Goal: Task Accomplishment & Management: Complete application form

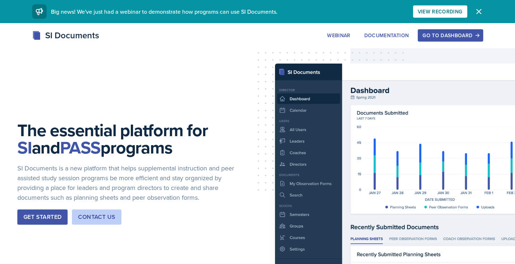
click at [447, 33] on div "Go to Dashboard" at bounding box center [451, 36] width 56 height 6
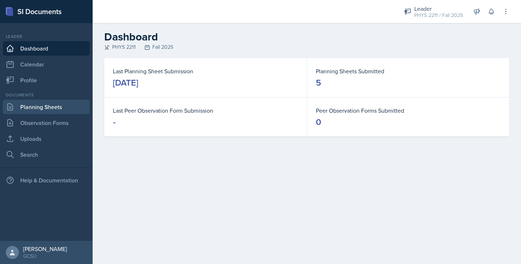
click at [48, 107] on link "Planning Sheets" at bounding box center [46, 107] width 87 height 14
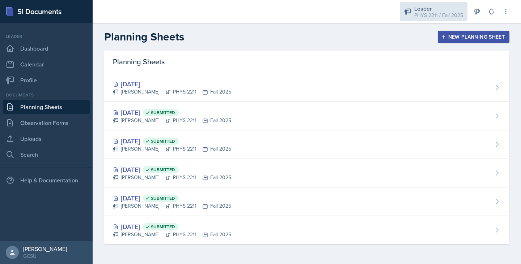
click at [443, 10] on div "Leader" at bounding box center [438, 8] width 49 height 9
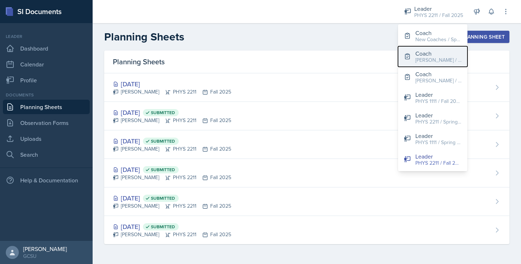
click at [420, 56] on div "[PERSON_NAME] / Fall 2025" at bounding box center [438, 60] width 46 height 8
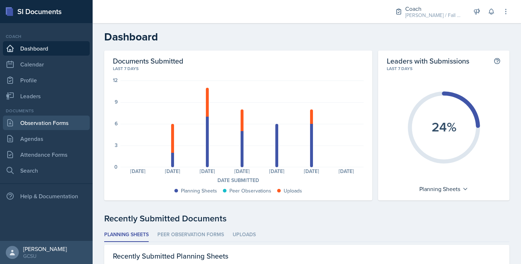
click at [53, 127] on link "Observation Forms" at bounding box center [46, 123] width 87 height 14
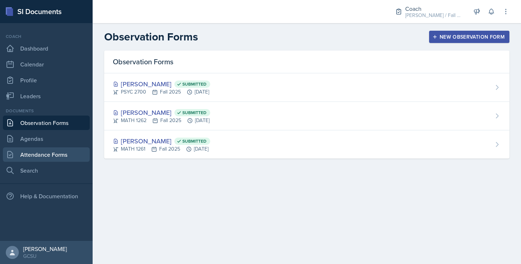
click at [48, 156] on link "Attendance Forms" at bounding box center [46, 155] width 87 height 14
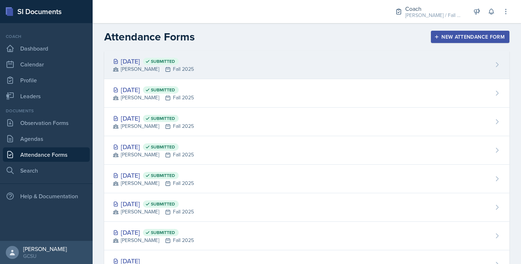
click at [343, 62] on div "[DATE] Submitted [PERSON_NAME] Fall 2025" at bounding box center [306, 65] width 405 height 29
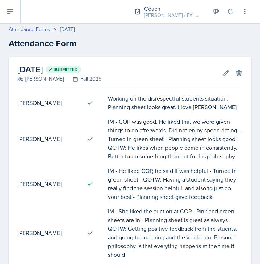
scroll to position [3, 0]
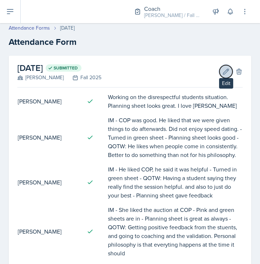
click at [222, 72] on icon at bounding box center [225, 71] width 7 height 7
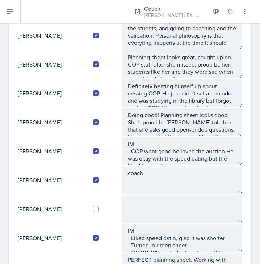
scroll to position [176, 0]
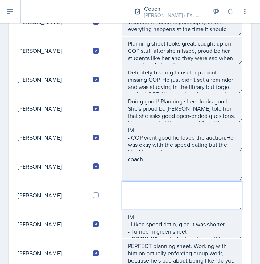
click at [133, 202] on textarea at bounding box center [182, 195] width 120 height 28
click at [149, 200] on textarea "IM -" at bounding box center [182, 195] width 120 height 28
click at [155, 205] on textarea "IM - He wants to do reverse engineering for his session -" at bounding box center [182, 195] width 120 height 28
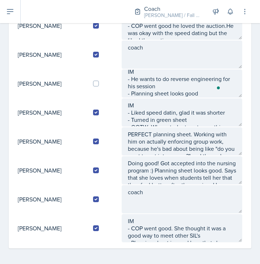
scroll to position [289, 0]
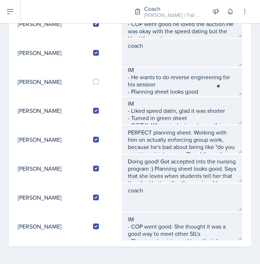
click at [206, 96] on td "IM - Liked speed datin, glad it was shorter - Turned in green sheet - QOTW: Whe…" at bounding box center [181, 110] width 121 height 29
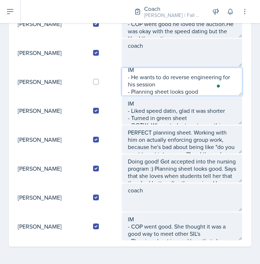
click at [204, 88] on textarea "IM - He wants to do reverse engineering for his session - Planning sheet looks …" at bounding box center [182, 82] width 120 height 28
click at [209, 88] on textarea "IM - He wants to do reverse engineering for his session - Planning sheet looks …" at bounding box center [182, 82] width 120 height 28
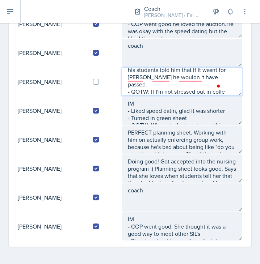
scroll to position [48, 0]
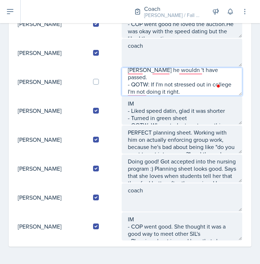
type textarea "IM - He wants to do reverse engineering for his session - Planning sheet looks …"
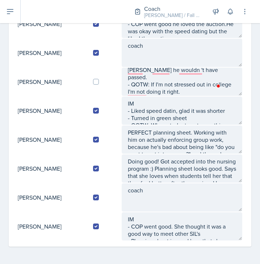
click at [96, 85] on td at bounding box center [104, 81] width 34 height 29
click at [99, 80] on input "checkbox" at bounding box center [96, 82] width 6 height 6
checkbox input "true"
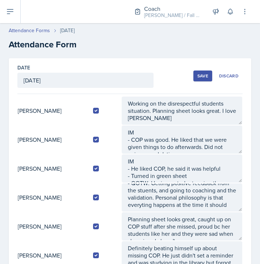
click at [197, 78] on div "Save" at bounding box center [202, 76] width 11 height 6
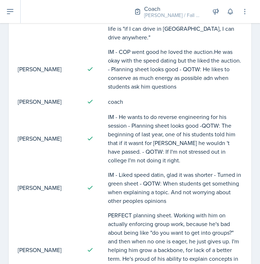
scroll to position [540, 0]
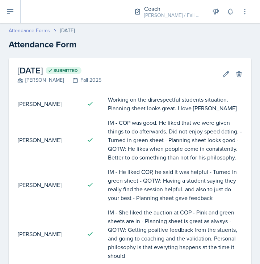
click at [33, 32] on link "Attendance Forms" at bounding box center [29, 31] width 41 height 8
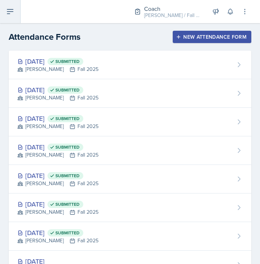
click at [5, 10] on button at bounding box center [10, 11] width 21 height 23
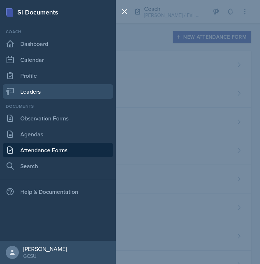
click at [40, 92] on link "Leaders" at bounding box center [58, 91] width 110 height 14
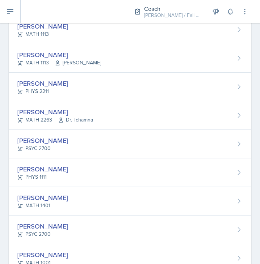
scroll to position [279, 0]
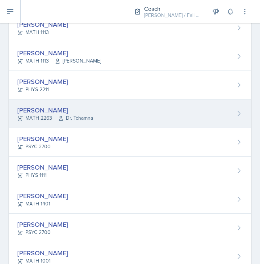
click at [101, 115] on div "Ashton Mullendore MATH 2263 Dr. Tchamna" at bounding box center [130, 113] width 242 height 29
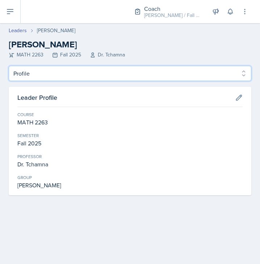
click at [82, 80] on select "Profile Planning Sheets Observation Forms Uploads" at bounding box center [130, 73] width 242 height 15
select select "Planning Sheets"
click at [9, 66] on select "Profile Planning Sheets Observation Forms Uploads" at bounding box center [130, 73] width 242 height 15
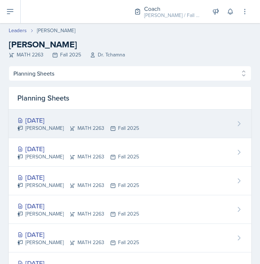
click at [114, 135] on div "Sep 24th, 2025 Ashton Mullendore MATH 2263 Fall 2025" at bounding box center [130, 124] width 242 height 29
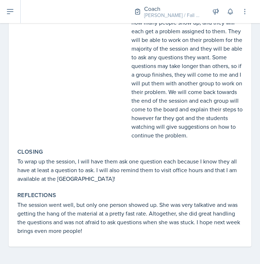
scroll to position [265, 0]
